Goal: Transaction & Acquisition: Book appointment/travel/reservation

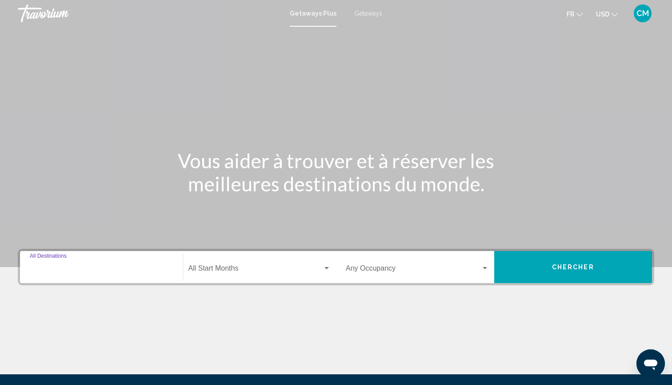
click at [116, 273] on input "Destination All Destinations" at bounding box center [101, 270] width 143 height 8
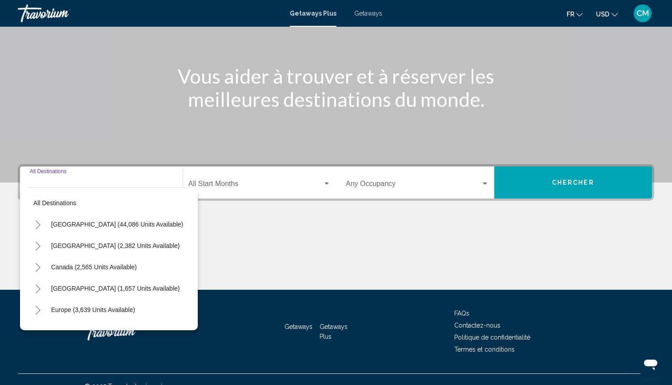
scroll to position [98, 0]
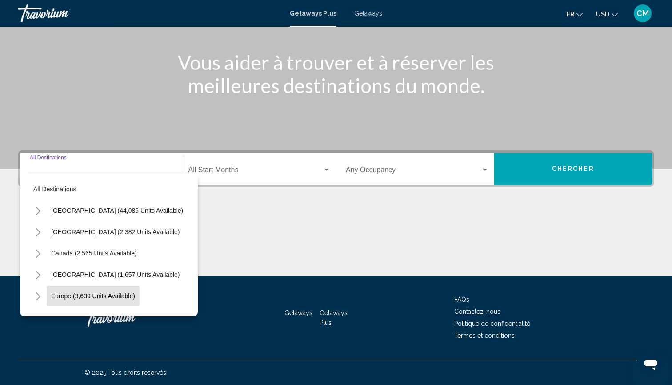
click at [80, 295] on span "Europe (3,639 units available)" at bounding box center [93, 295] width 84 height 7
type input "**********"
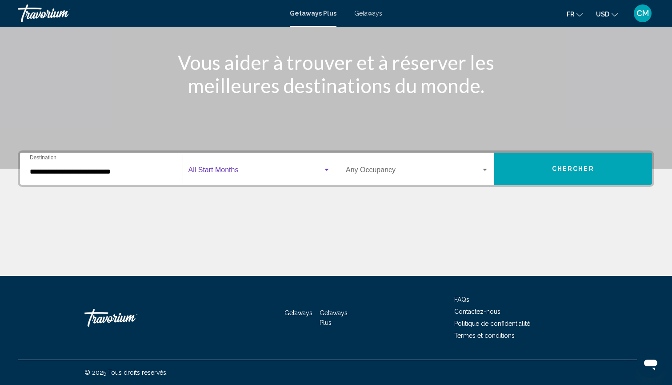
click at [237, 169] on span "Search widget" at bounding box center [256, 172] width 135 height 8
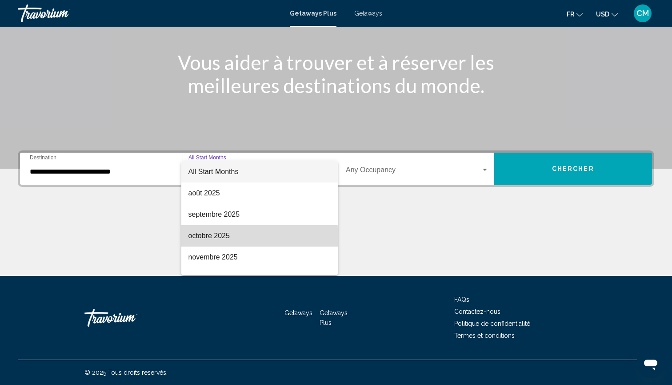
click at [206, 238] on span "octobre 2025" at bounding box center [260, 235] width 143 height 21
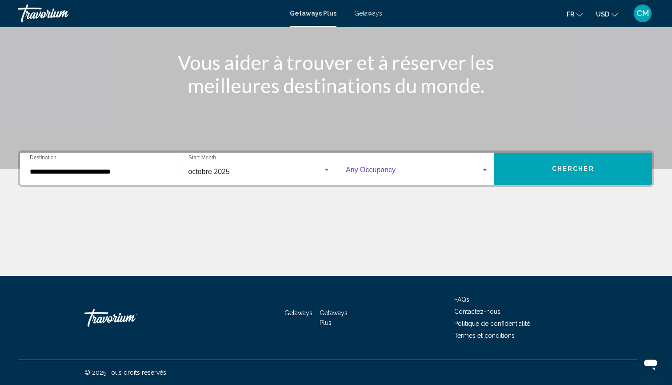
click at [461, 172] on span "Search widget" at bounding box center [413, 172] width 135 height 8
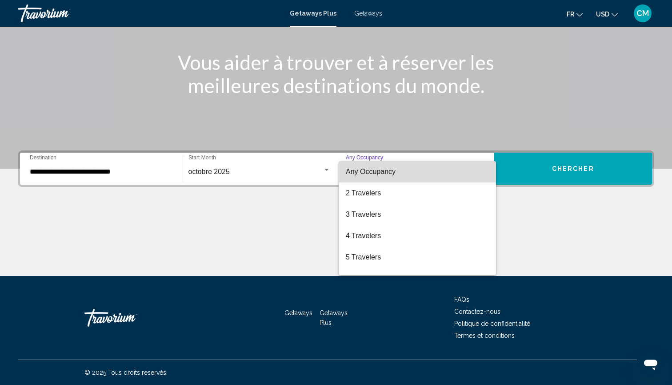
click at [440, 171] on span "Any Occupancy" at bounding box center [417, 171] width 143 height 21
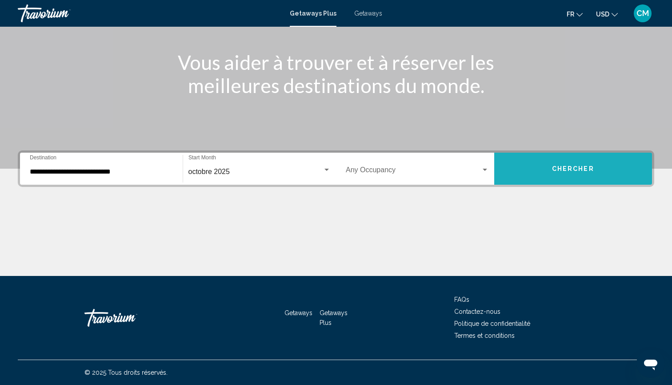
click at [532, 167] on button "Chercher" at bounding box center [573, 169] width 158 height 32
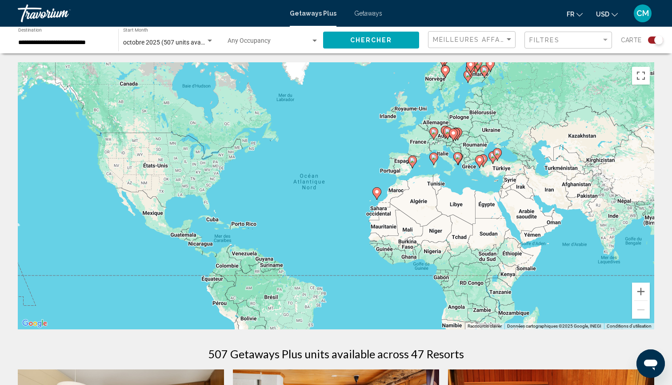
click at [413, 162] on image "Main content" at bounding box center [412, 159] width 5 height 5
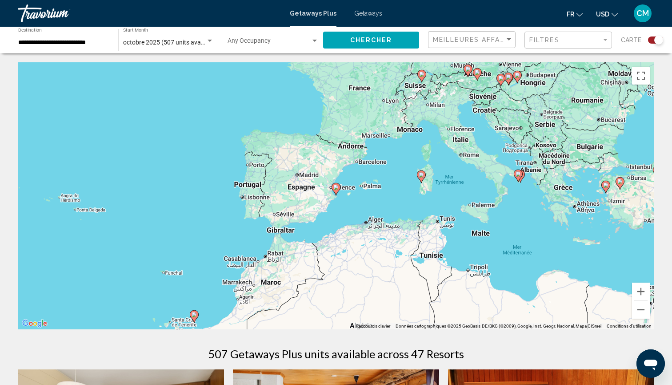
click at [336, 188] on image "Main content" at bounding box center [335, 187] width 5 height 5
type input "**********"
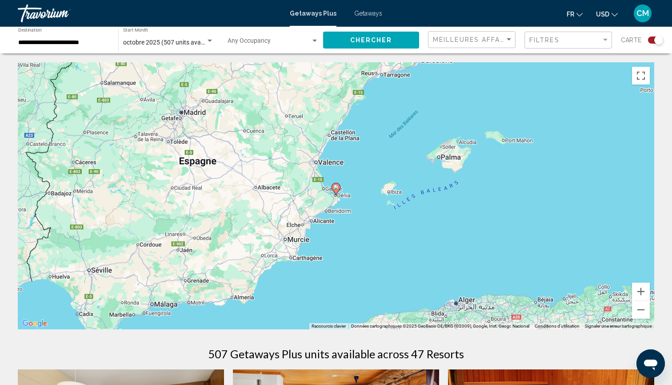
click at [336, 188] on image "Main content" at bounding box center [335, 187] width 5 height 5
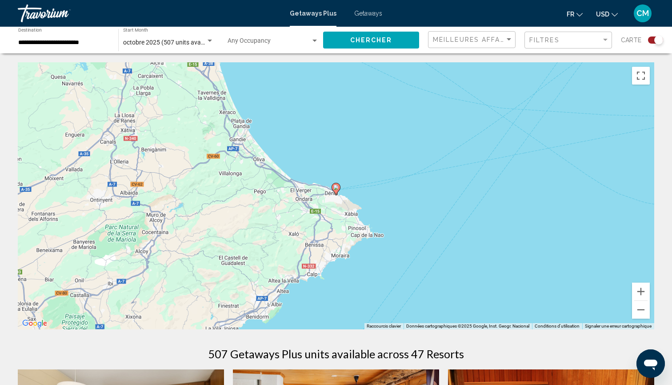
click at [337, 185] on image "Main content" at bounding box center [335, 187] width 5 height 5
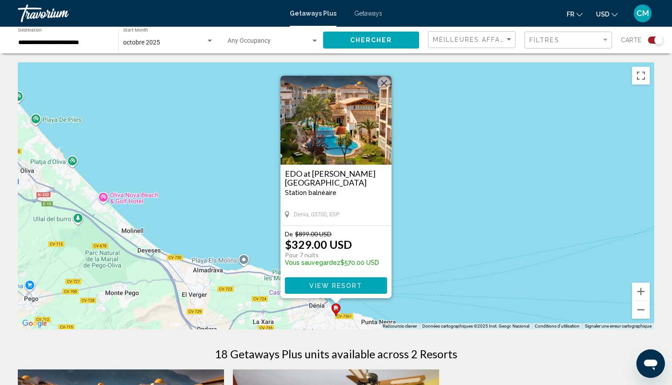
click at [370, 173] on h3 "EDO at [PERSON_NAME][GEOGRAPHIC_DATA]" at bounding box center [336, 178] width 102 height 18
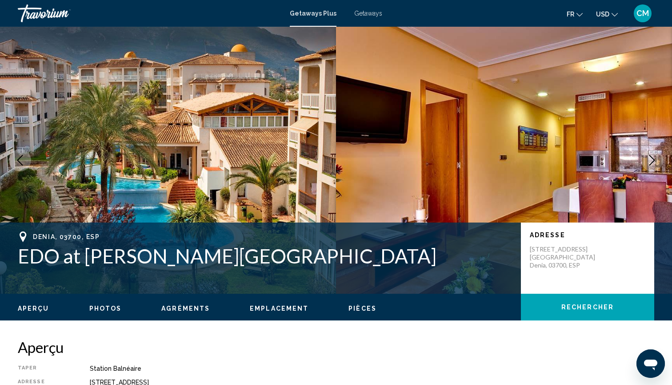
click at [372, 14] on span "Getaways" at bounding box center [368, 13] width 28 height 7
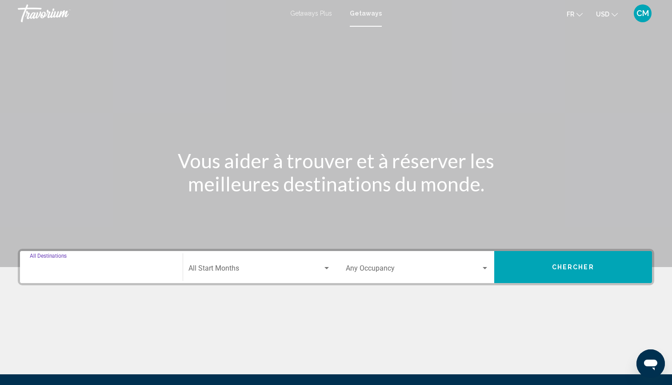
click at [121, 270] on input "Destination All Destinations" at bounding box center [101, 270] width 143 height 8
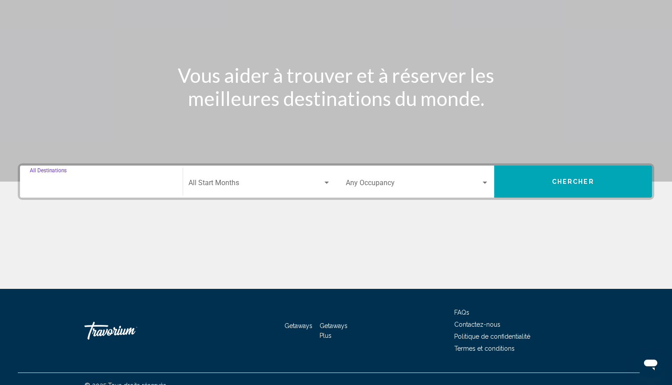
scroll to position [98, 0]
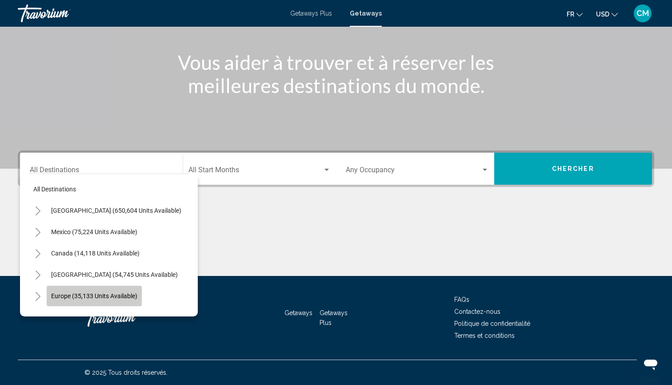
click at [71, 296] on span "Europe (35,133 units available)" at bounding box center [94, 295] width 86 height 7
type input "**********"
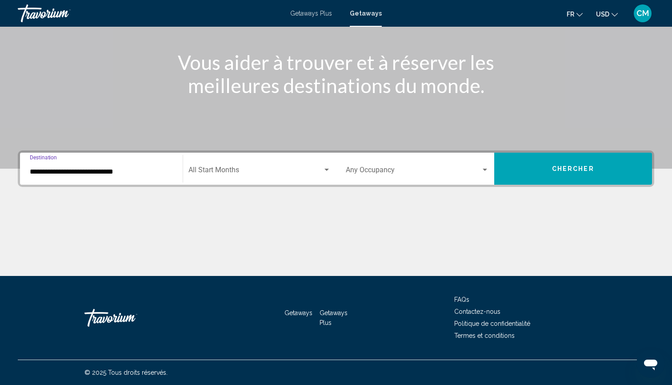
click at [227, 173] on span "Search widget" at bounding box center [256, 172] width 135 height 8
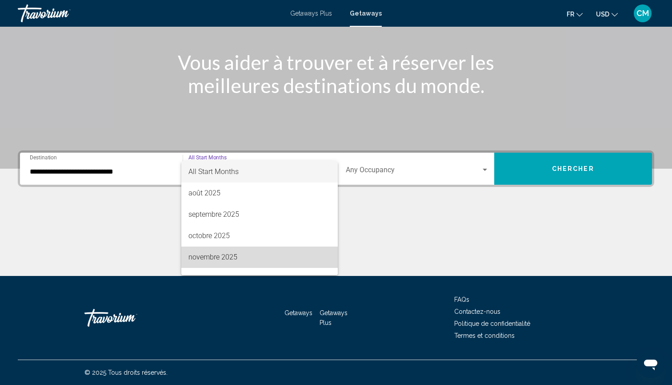
click at [209, 254] on span "novembre 2025" at bounding box center [260, 256] width 143 height 21
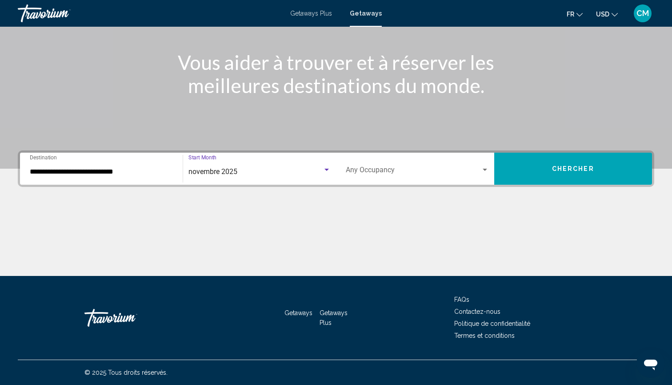
click at [545, 171] on button "Chercher" at bounding box center [573, 169] width 158 height 32
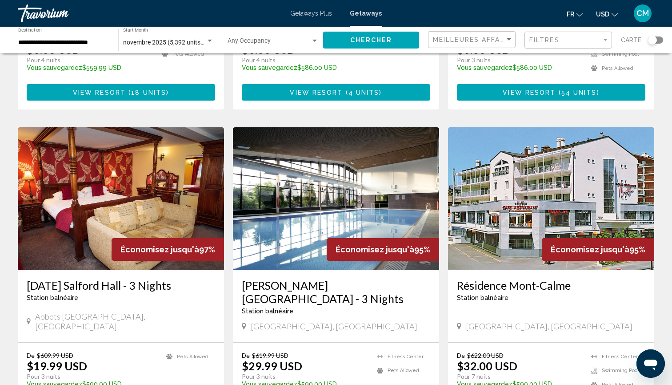
scroll to position [280, 0]
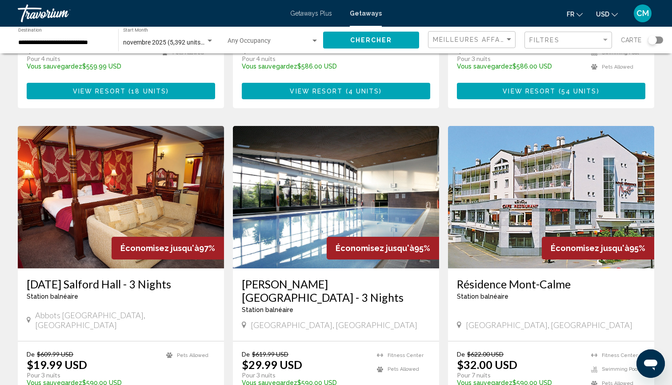
click at [498, 216] on img "Main content" at bounding box center [551, 197] width 206 height 142
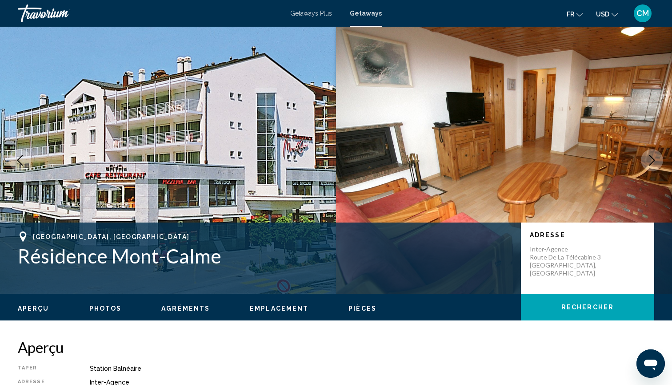
click at [659, 160] on button "Next image" at bounding box center [652, 160] width 22 height 22
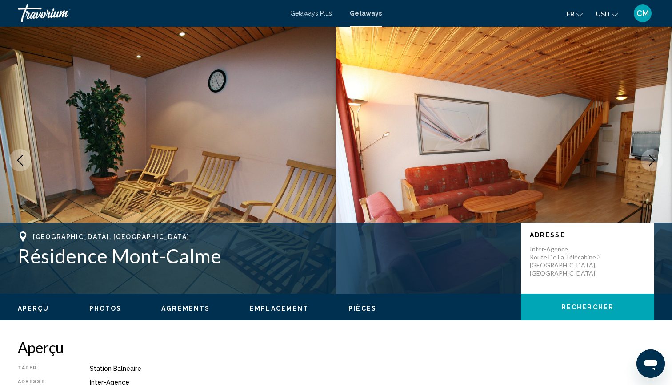
click at [659, 160] on button "Next image" at bounding box center [652, 160] width 22 height 22
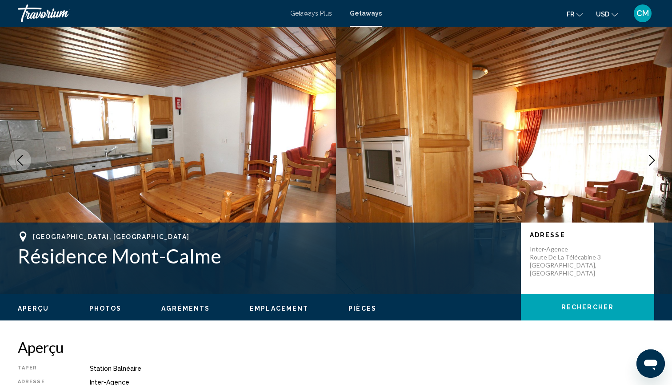
click at [658, 160] on button "Next image" at bounding box center [652, 160] width 22 height 22
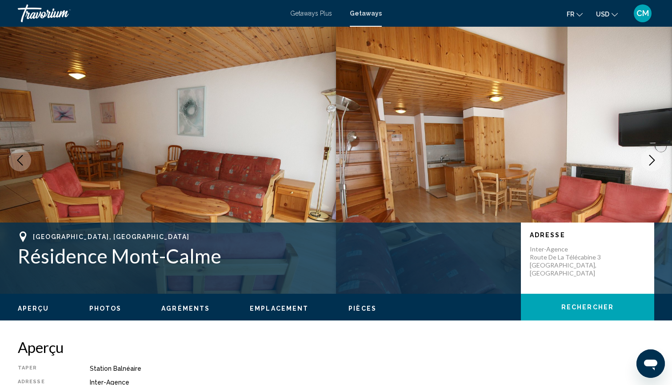
click at [658, 160] on button "Next image" at bounding box center [652, 160] width 22 height 22
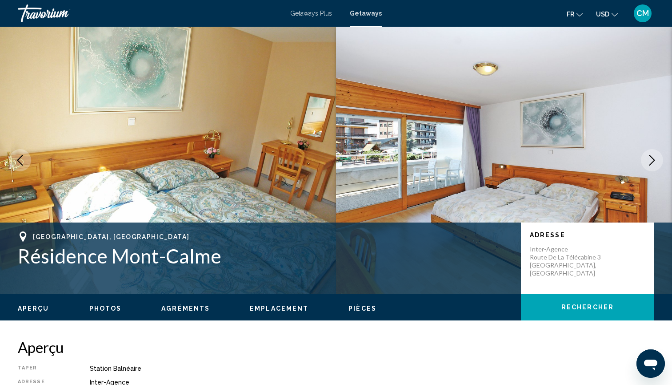
click at [658, 160] on button "Next image" at bounding box center [652, 160] width 22 height 22
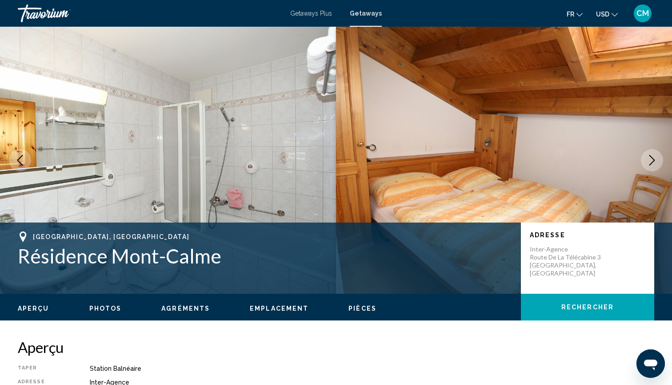
click at [658, 160] on button "Next image" at bounding box center [652, 160] width 22 height 22
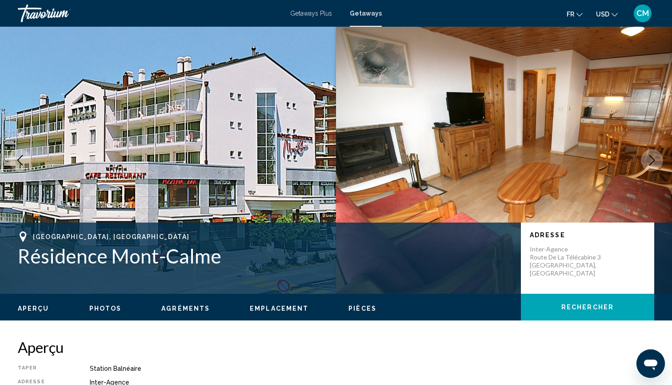
click at [325, 16] on span "Getaways Plus" at bounding box center [311, 13] width 42 height 7
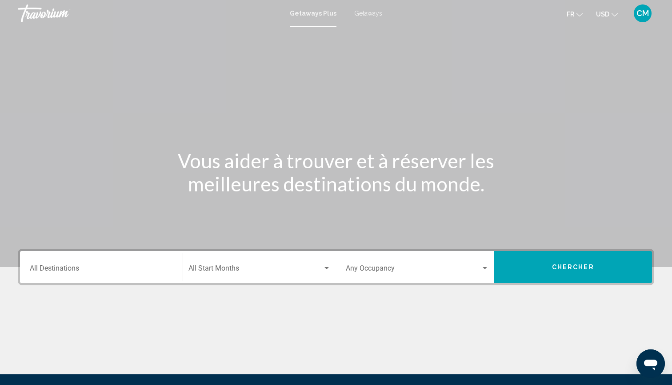
click at [236, 269] on span "Search widget" at bounding box center [256, 270] width 135 height 8
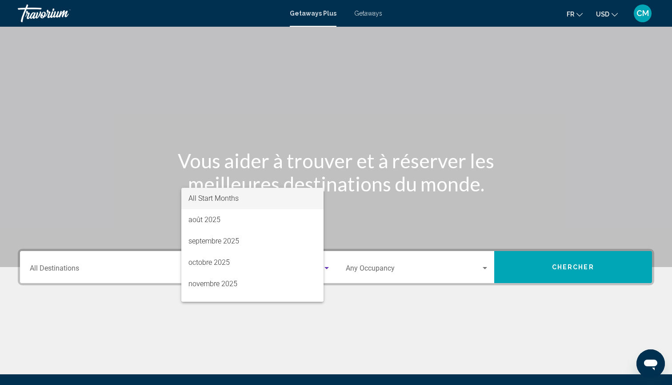
scroll to position [98, 0]
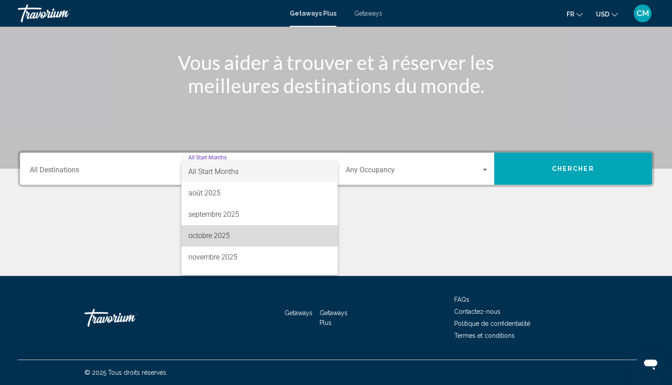
click at [226, 235] on span "octobre 2025" at bounding box center [260, 235] width 143 height 21
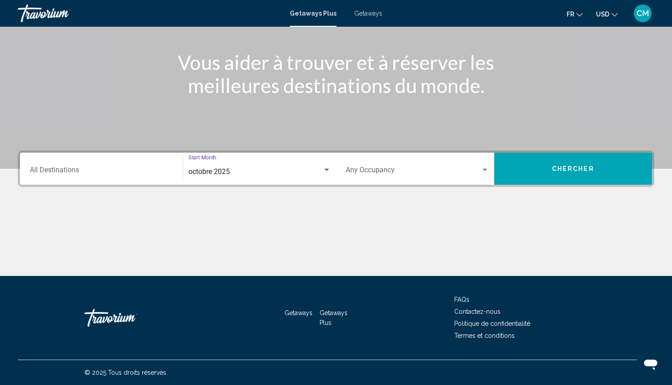
click at [554, 172] on span "Chercher" at bounding box center [573, 168] width 42 height 7
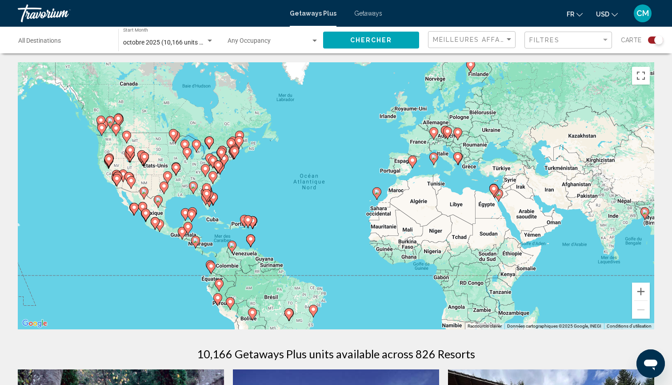
click at [382, 159] on div "Pour activer le glissement avec le clavier, appuyez sur Alt+Entrée. Une fois ce…" at bounding box center [336, 195] width 637 height 267
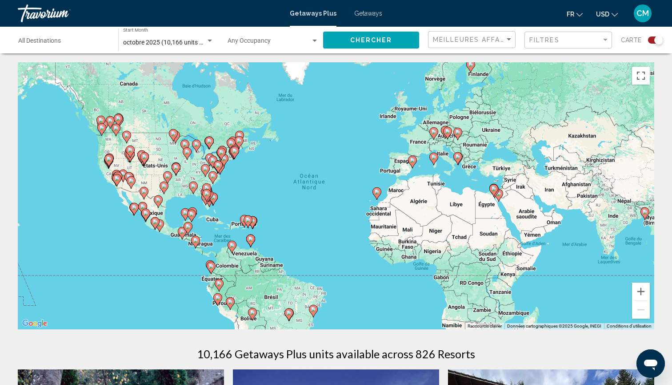
click at [421, 165] on div "Pour activer le glissement avec le clavier, appuyez sur Alt+Entrée. Une fois ce…" at bounding box center [336, 195] width 637 height 267
click at [434, 158] on image "Main content" at bounding box center [433, 156] width 5 height 5
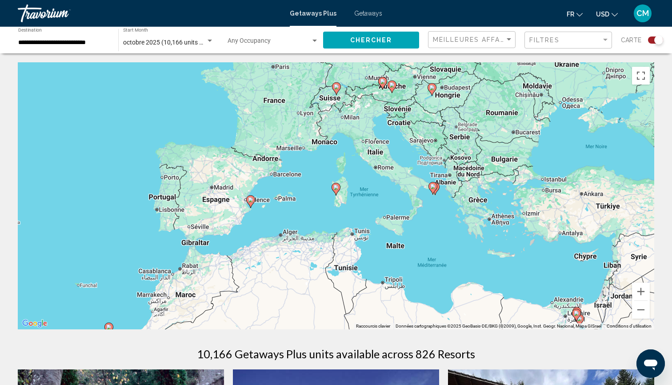
click at [336, 189] on image "Main content" at bounding box center [335, 187] width 5 height 5
type input "**********"
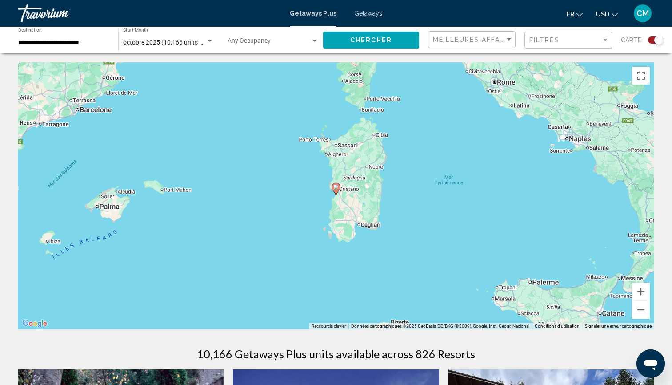
click at [336, 189] on image "Main content" at bounding box center [335, 187] width 5 height 5
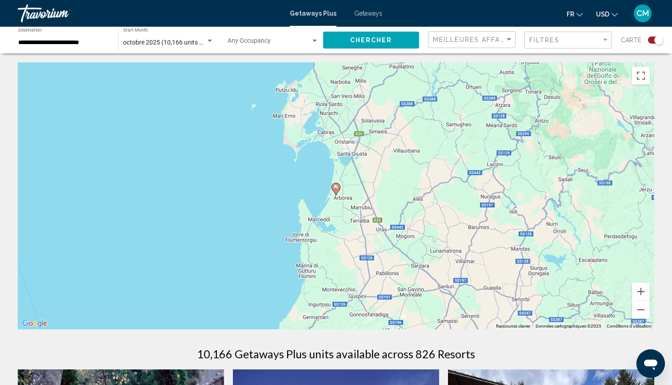
click at [336, 189] on image "Main content" at bounding box center [335, 187] width 5 height 5
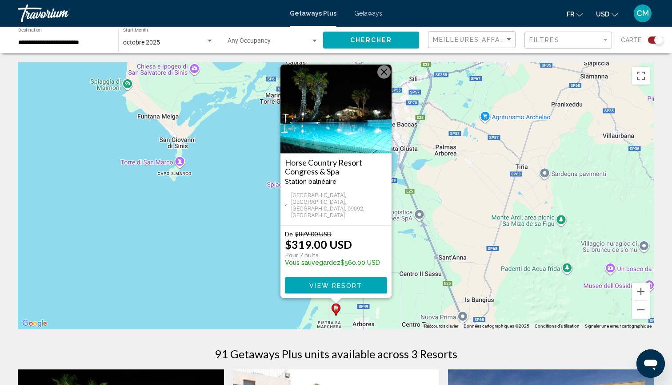
click at [386, 79] on button "Fermer" at bounding box center [384, 71] width 13 height 13
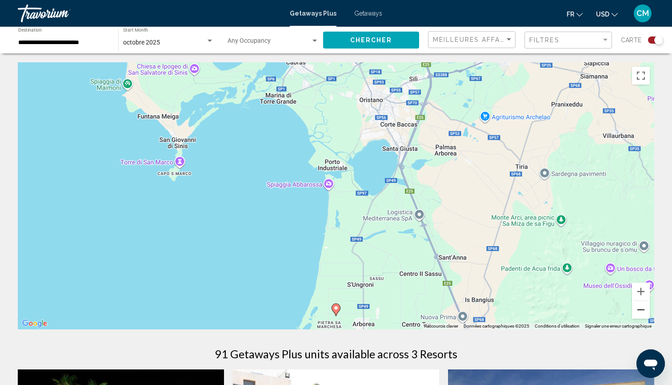
click at [642, 310] on button "Zoom arrière" at bounding box center [641, 310] width 18 height 18
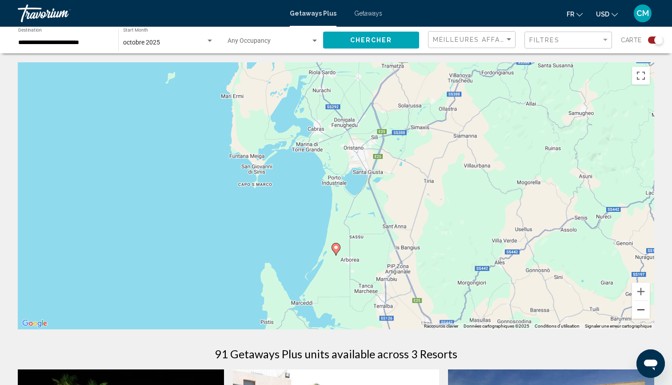
click at [642, 310] on button "Zoom arrière" at bounding box center [641, 310] width 18 height 18
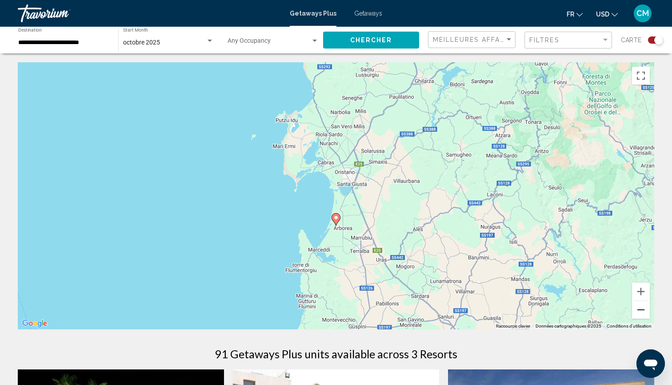
click at [642, 310] on button "Zoom arrière" at bounding box center [641, 310] width 18 height 18
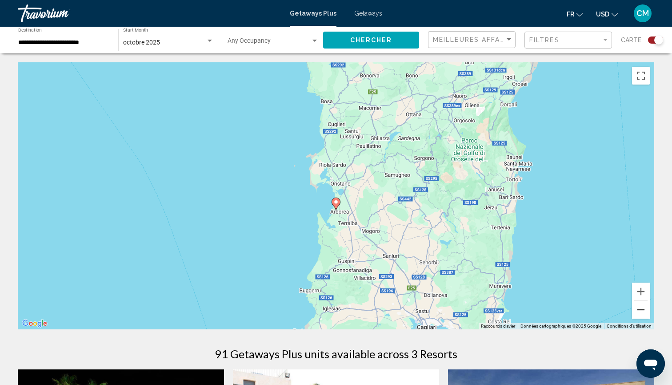
click at [642, 310] on button "Zoom arrière" at bounding box center [641, 310] width 18 height 18
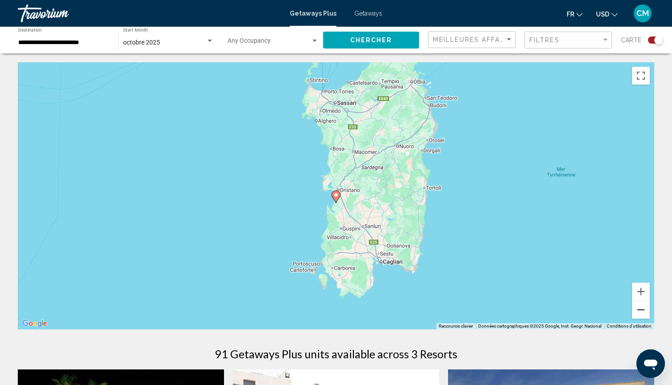
click at [642, 310] on button "Zoom arrière" at bounding box center [641, 310] width 18 height 18
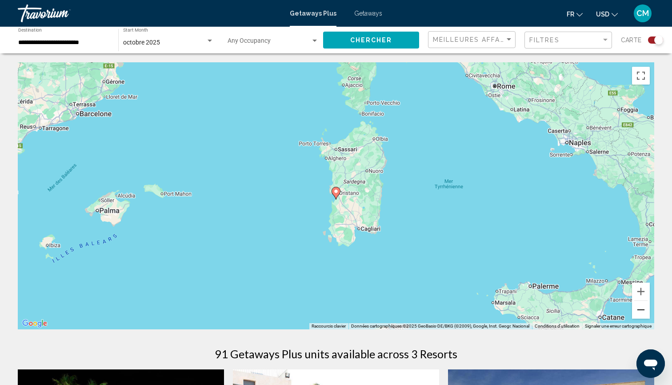
click at [642, 310] on button "Zoom arrière" at bounding box center [641, 310] width 18 height 18
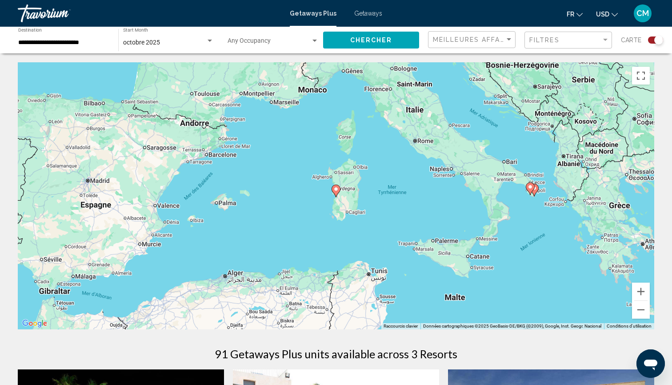
click at [208, 40] on div "Search widget" at bounding box center [210, 41] width 4 height 2
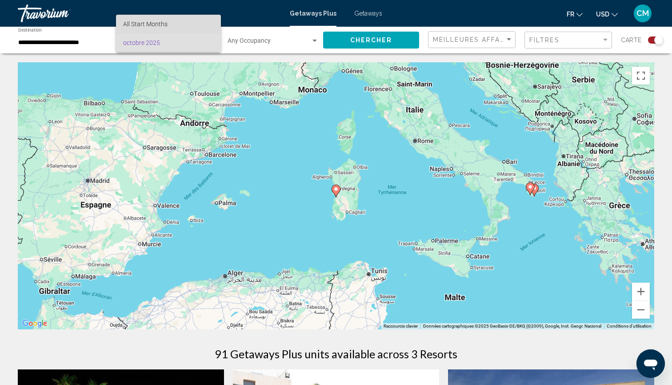
click at [169, 24] on span "All Start Months" at bounding box center [168, 24] width 91 height 19
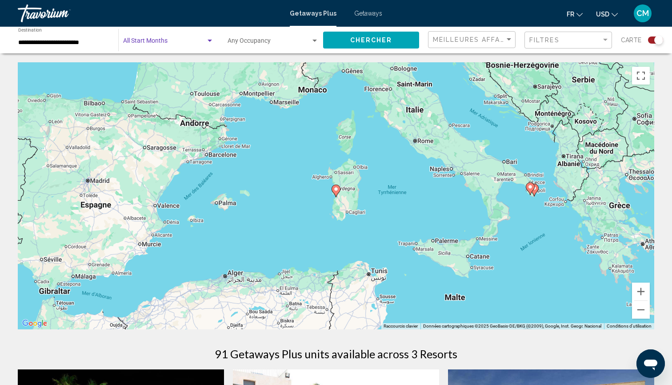
click at [80, 40] on input "**********" at bounding box center [63, 42] width 91 height 7
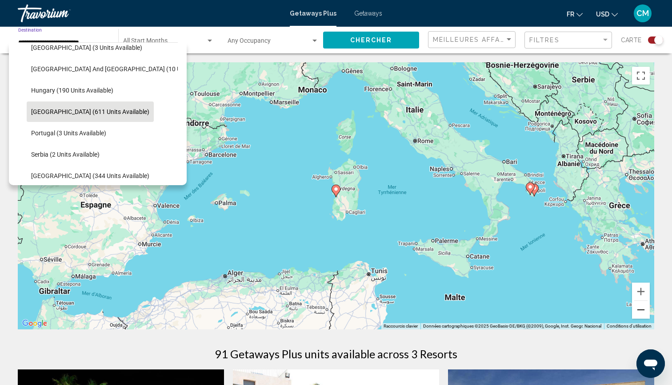
click at [640, 311] on button "Zoom arrière" at bounding box center [641, 310] width 18 height 18
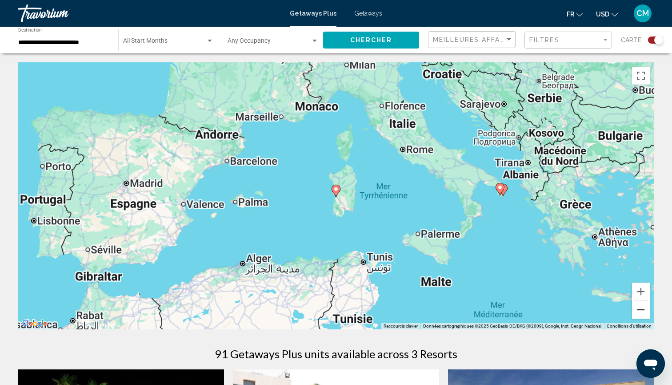
click at [640, 311] on button "Zoom arrière" at bounding box center [641, 310] width 18 height 18
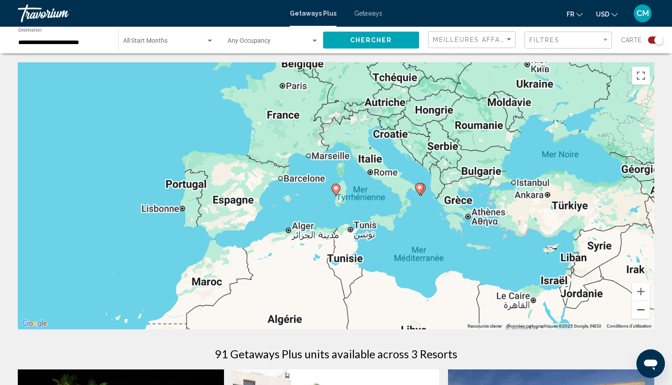
click at [640, 311] on button "Zoom arrière" at bounding box center [641, 310] width 18 height 18
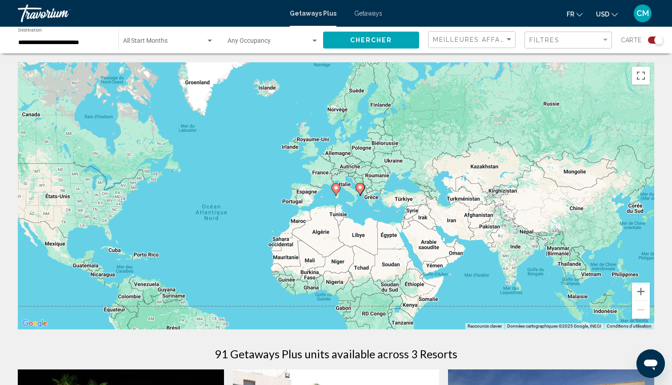
click at [166, 17] on link "Travorium" at bounding box center [149, 13] width 263 height 18
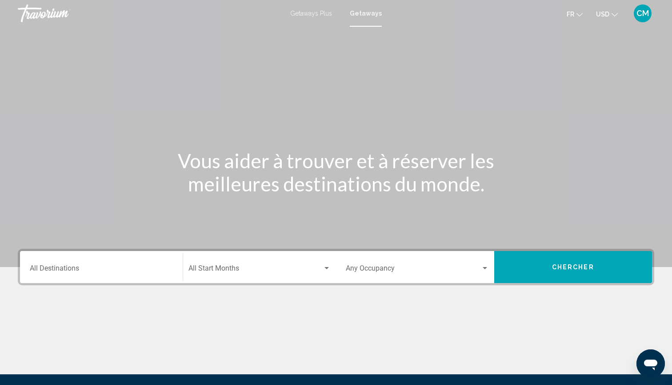
click at [309, 14] on span "Getaways Plus" at bounding box center [311, 13] width 42 height 7
click at [100, 266] on input "Destination All Destinations" at bounding box center [101, 270] width 143 height 8
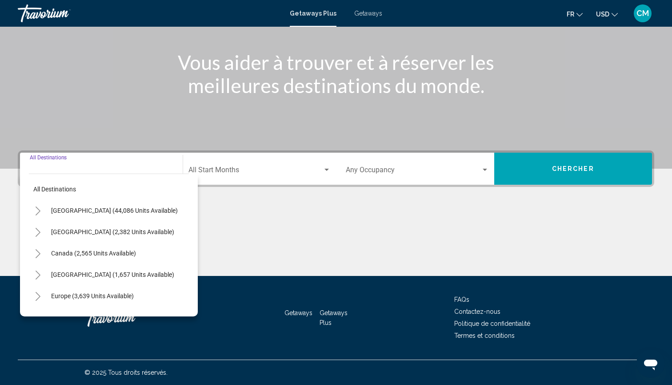
click at [219, 165] on div "Start Month All Start Months" at bounding box center [260, 169] width 143 height 28
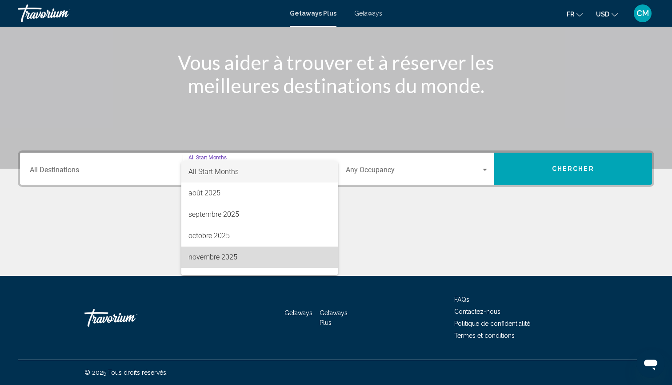
click at [211, 253] on span "novembre 2025" at bounding box center [260, 256] width 143 height 21
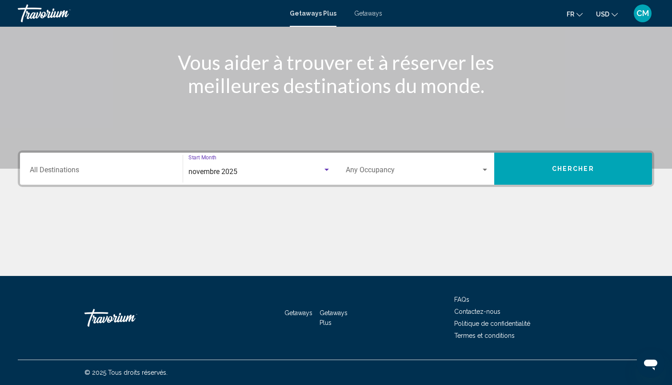
click at [543, 158] on button "Chercher" at bounding box center [573, 169] width 158 height 32
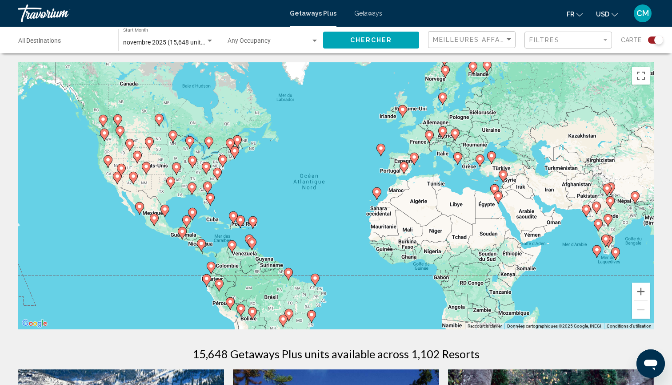
click at [430, 136] on image "Main content" at bounding box center [429, 134] width 5 height 5
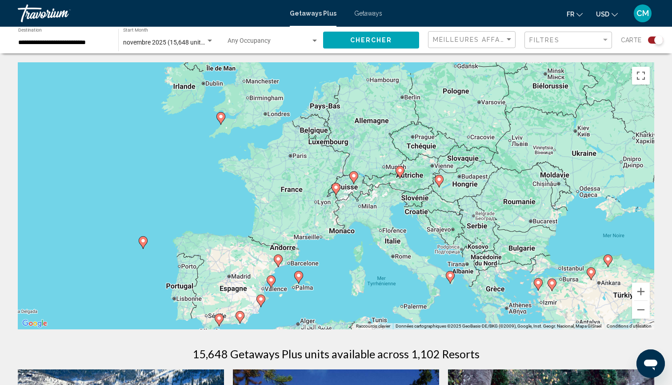
click at [337, 189] on image "Main content" at bounding box center [335, 187] width 5 height 5
type input "**********"
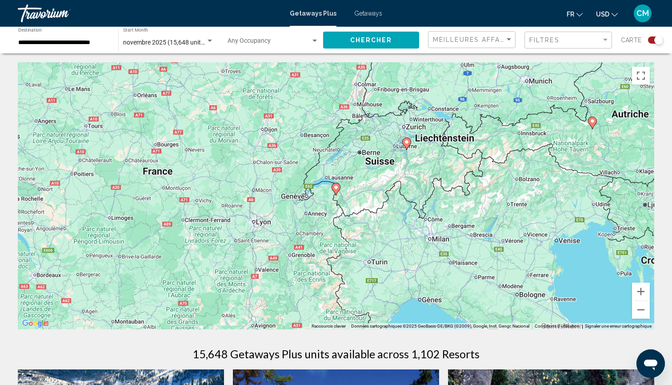
click at [337, 189] on image "Main content" at bounding box center [335, 187] width 5 height 5
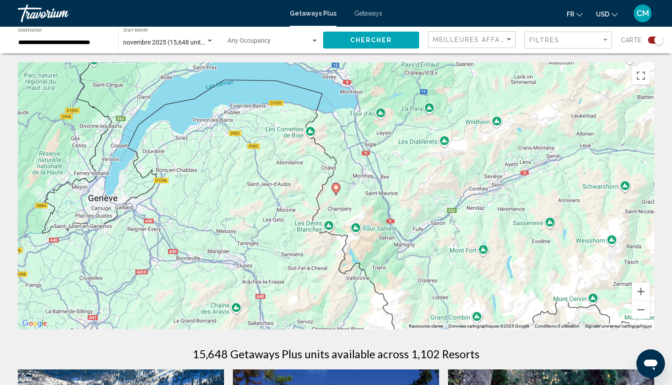
click at [337, 189] on image "Main content" at bounding box center [335, 187] width 5 height 5
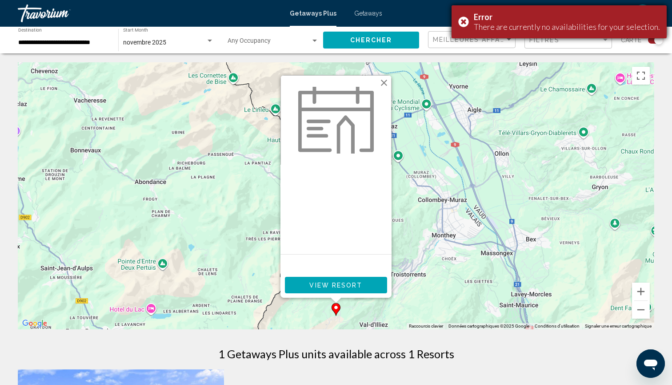
click at [469, 20] on div "Error There are currently no availabilities for your selection." at bounding box center [559, 21] width 215 height 33
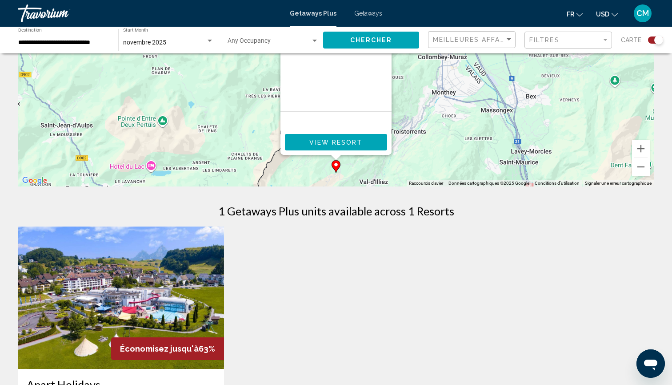
scroll to position [93, 0]
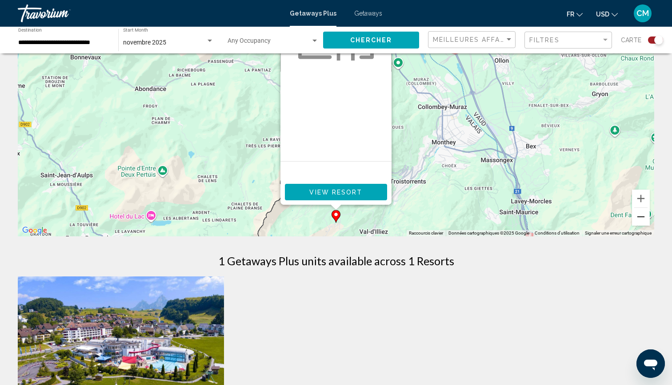
click at [642, 215] on button "Zoom arrière" at bounding box center [641, 217] width 18 height 18
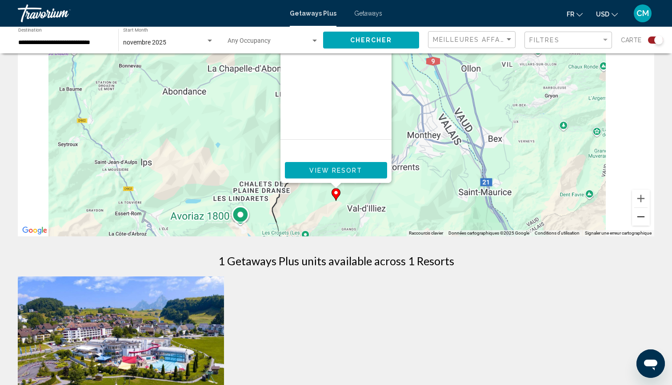
click at [642, 215] on button "Zoom arrière" at bounding box center [641, 217] width 18 height 18
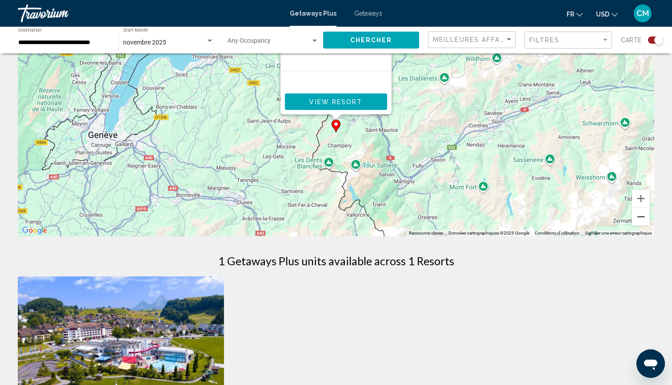
click at [642, 215] on button "Zoom arrière" at bounding box center [641, 217] width 18 height 18
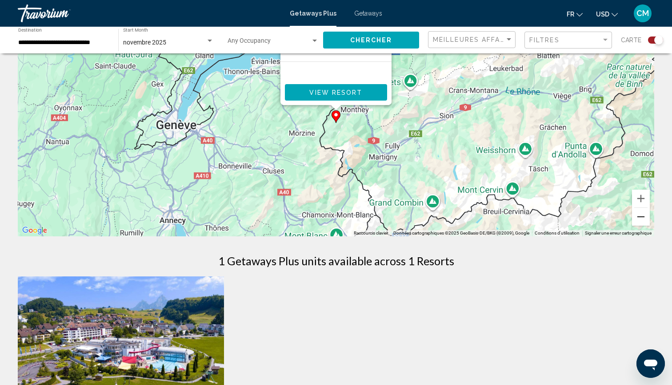
click at [642, 215] on button "Zoom arrière" at bounding box center [641, 217] width 18 height 18
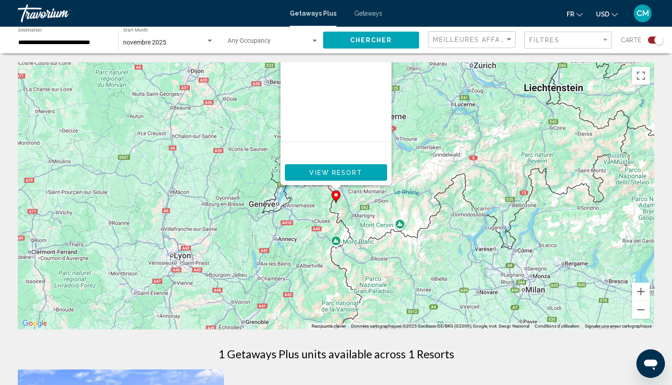
scroll to position [0, 0]
click at [643, 311] on button "Zoom arrière" at bounding box center [641, 310] width 18 height 18
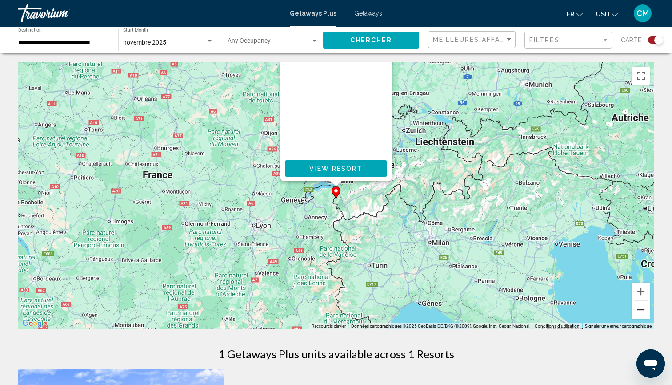
click at [643, 311] on button "Zoom arrière" at bounding box center [641, 310] width 18 height 18
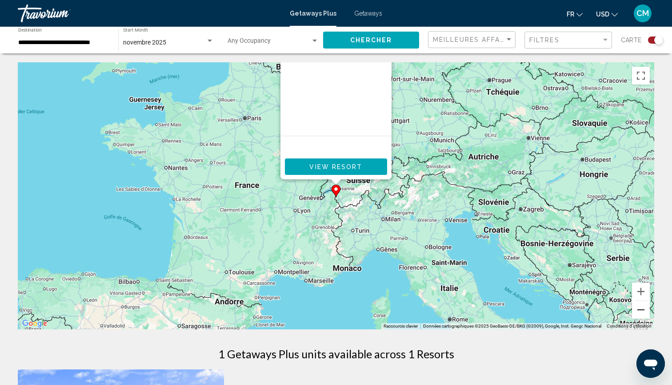
click at [643, 311] on button "Zoom arrière" at bounding box center [641, 310] width 18 height 18
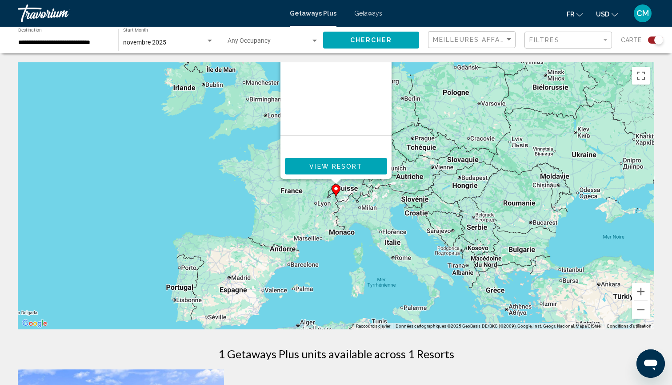
click at [178, 186] on div "Pour naviguer, appuyez sur les touches fléchées. Pour activer le glissement ave…" at bounding box center [336, 195] width 637 height 267
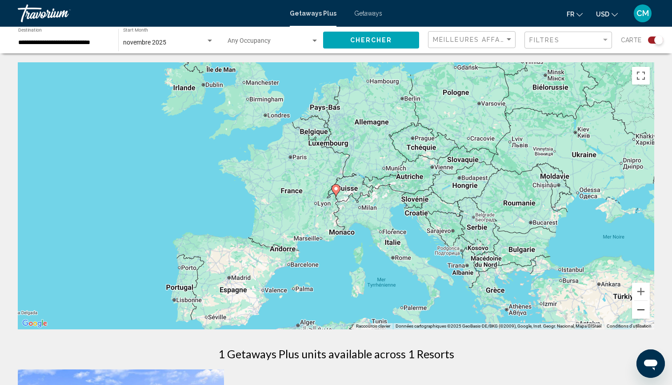
click at [640, 313] on button "Zoom arrière" at bounding box center [641, 310] width 18 height 18
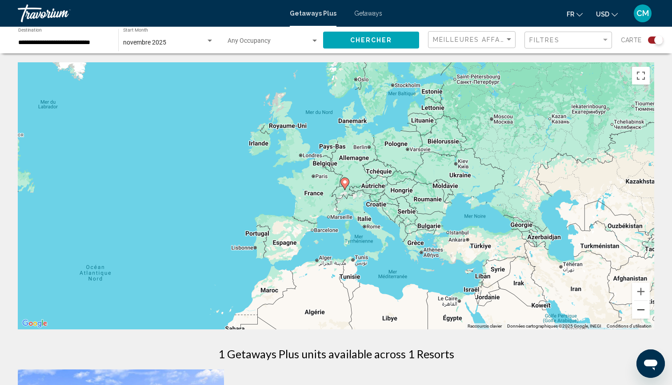
click at [640, 313] on button "Zoom arrière" at bounding box center [641, 310] width 18 height 18
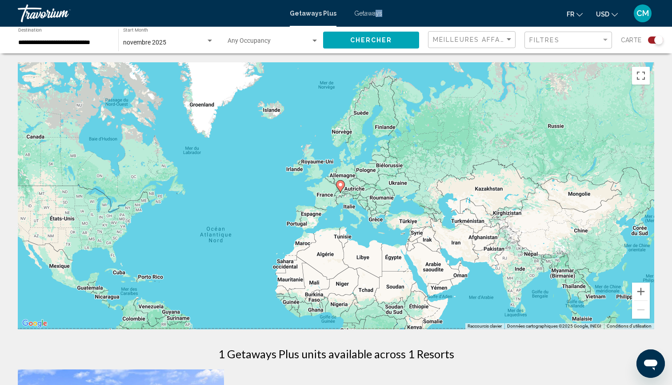
click at [373, 16] on div "Getaways Plus Getaways fr English Español Français Italiano Português русский U…" at bounding box center [336, 13] width 672 height 19
click at [361, 12] on span "Getaways" at bounding box center [368, 13] width 28 height 7
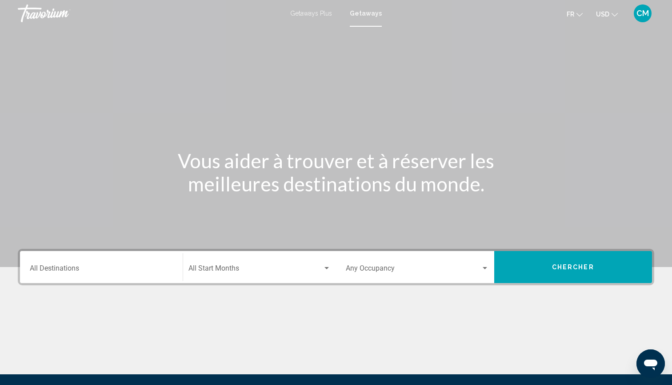
click at [218, 266] on span "Search widget" at bounding box center [256, 270] width 135 height 8
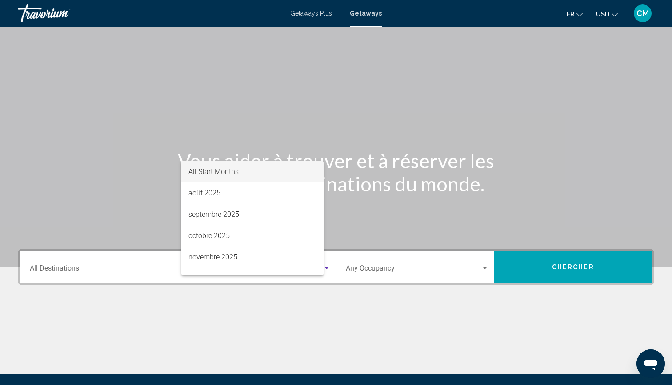
scroll to position [98, 0]
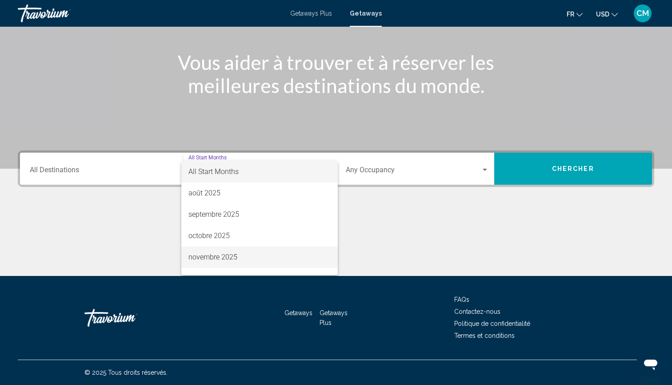
click at [219, 257] on span "novembre 2025" at bounding box center [260, 256] width 143 height 21
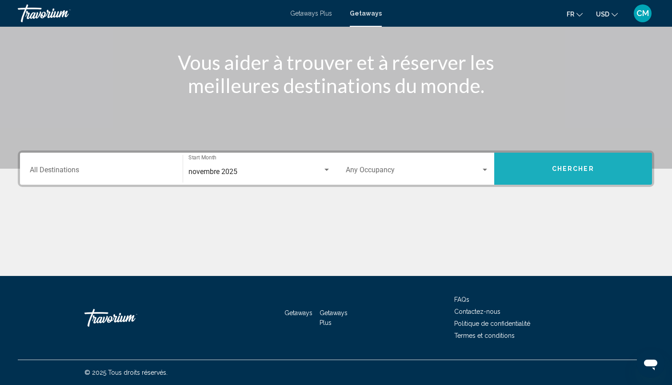
click at [547, 161] on button "Chercher" at bounding box center [573, 169] width 158 height 32
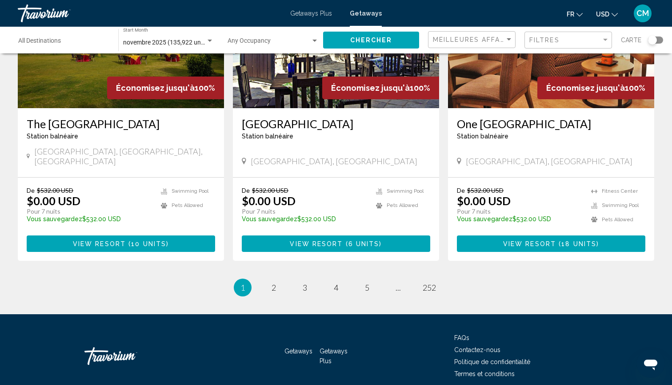
scroll to position [1092, 0]
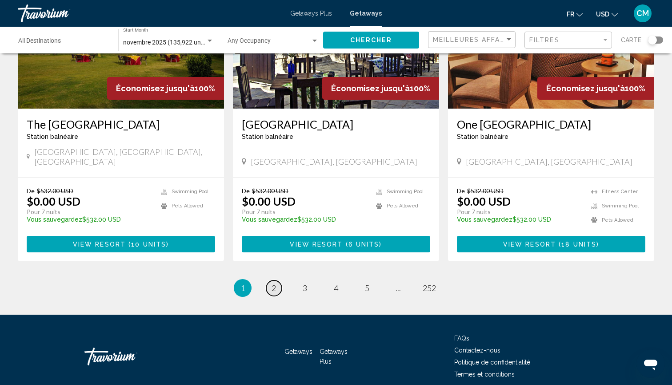
click at [273, 280] on link "page 2" at bounding box center [274, 288] width 16 height 16
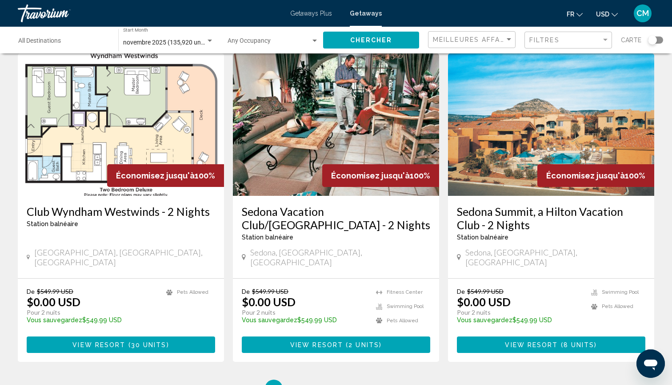
scroll to position [993, 0]
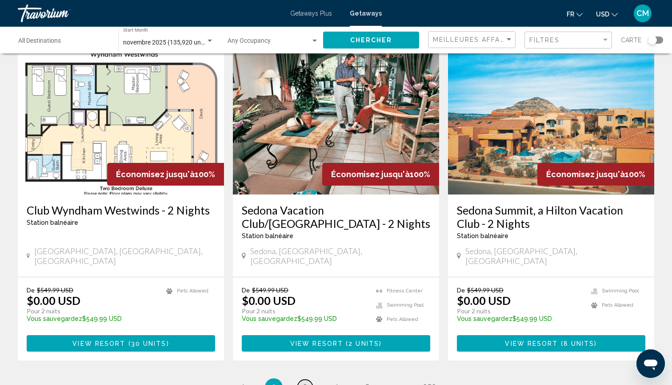
click at [299, 379] on link "page 3" at bounding box center [305, 387] width 16 height 16
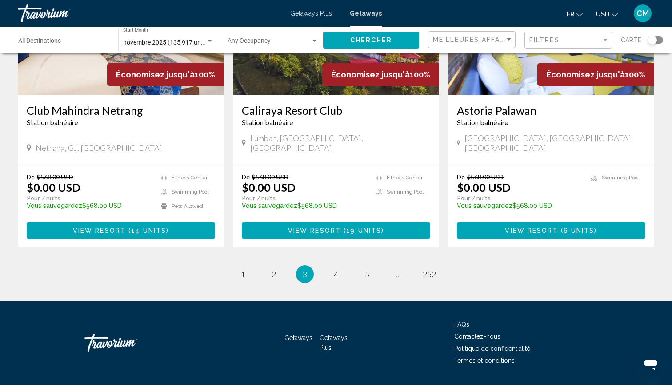
scroll to position [1106, 0]
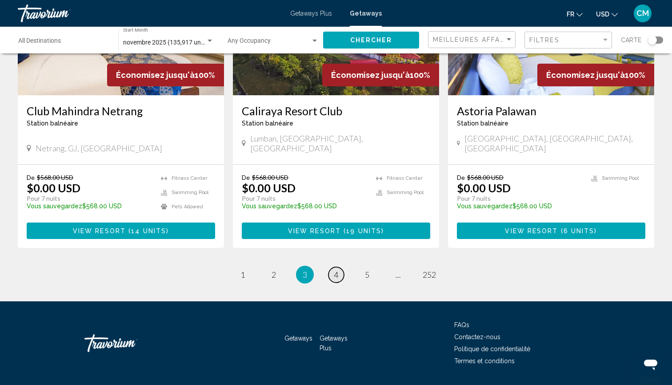
click at [336, 269] on span "4" at bounding box center [336, 274] width 4 height 10
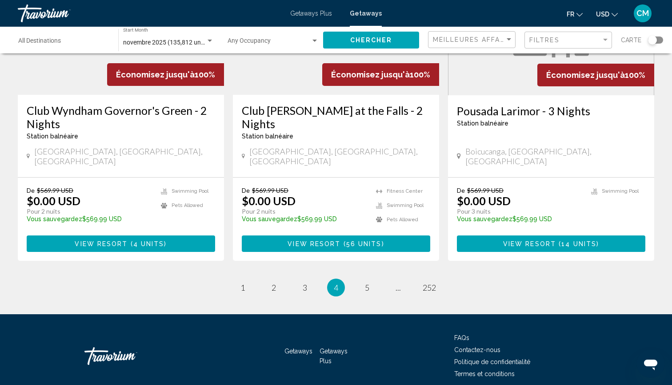
scroll to position [1119, 0]
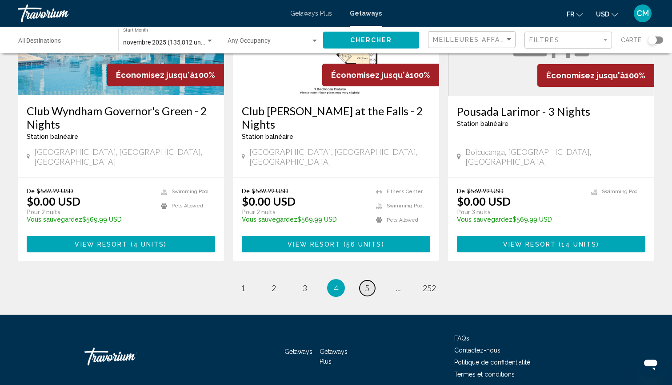
click at [370, 283] on span "5" at bounding box center [367, 288] width 4 height 10
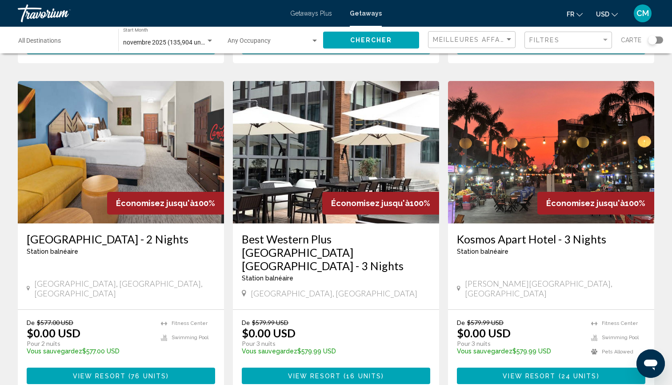
scroll to position [1101, 0]
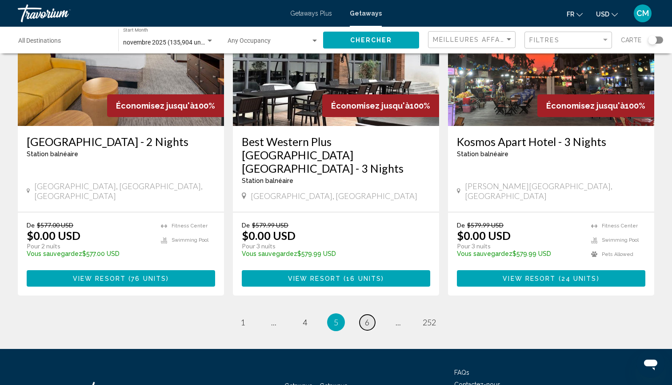
click at [368, 317] on span "6" at bounding box center [367, 322] width 4 height 10
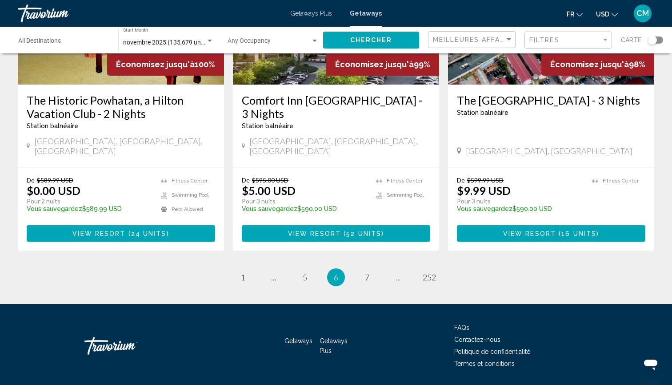
scroll to position [1119, 0]
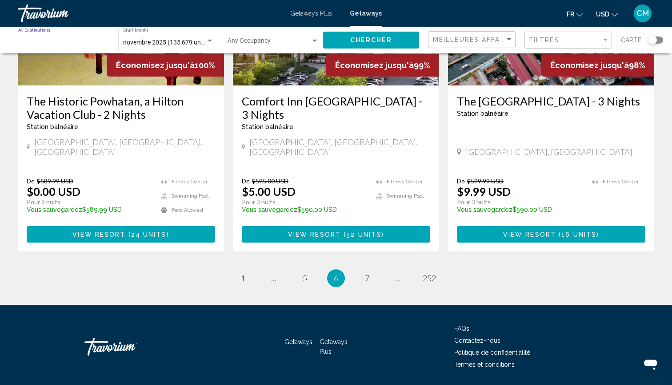
click at [38, 42] on input "Destination All Destinations" at bounding box center [63, 42] width 91 height 7
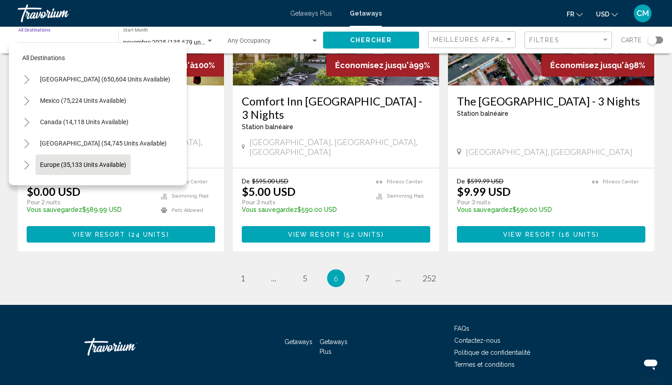
click at [48, 161] on span "Europe (35,133 units available)" at bounding box center [83, 164] width 86 height 7
type input "**********"
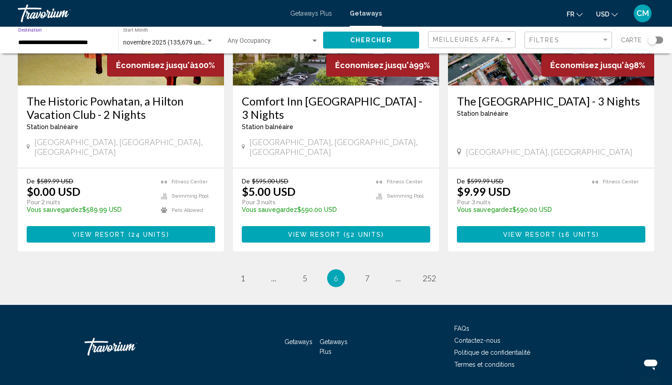
click at [359, 39] on span "Chercher" at bounding box center [371, 40] width 42 height 7
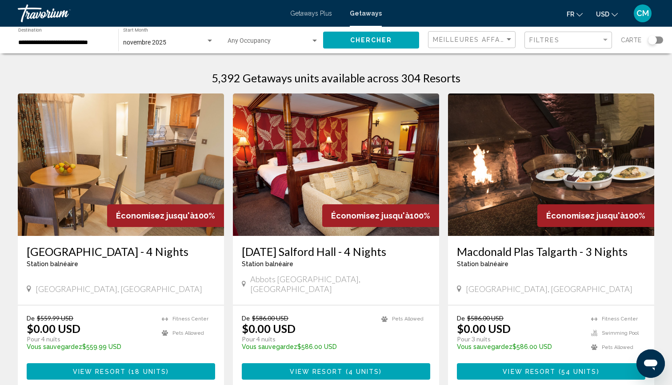
click at [371, 42] on span "Chercher" at bounding box center [371, 40] width 42 height 7
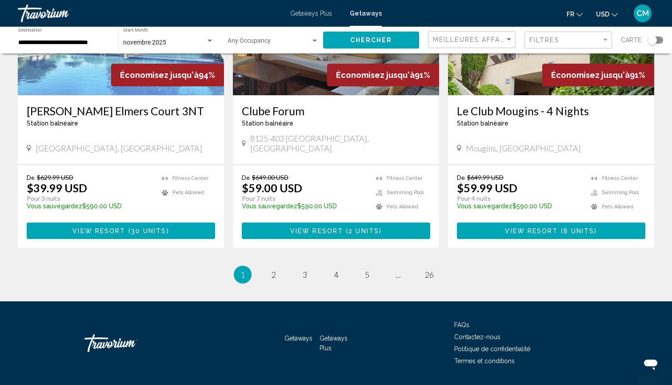
scroll to position [1077, 0]
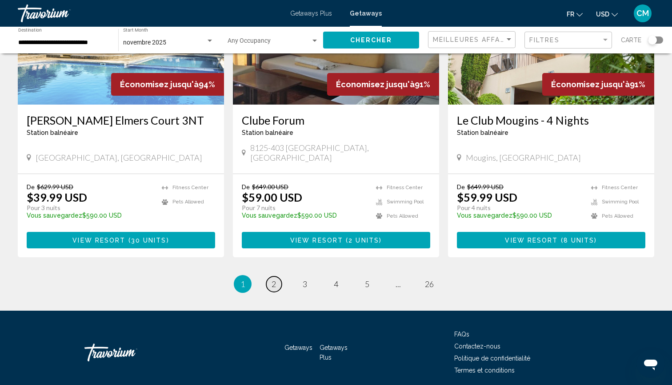
click at [275, 279] on span "2" at bounding box center [274, 284] width 4 height 10
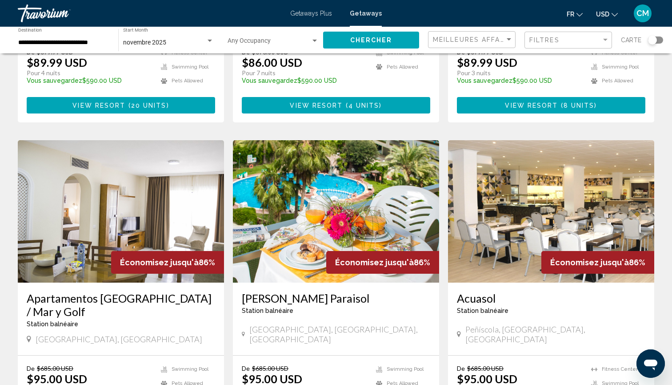
scroll to position [900, 0]
